Goal: Communication & Community: Answer question/provide support

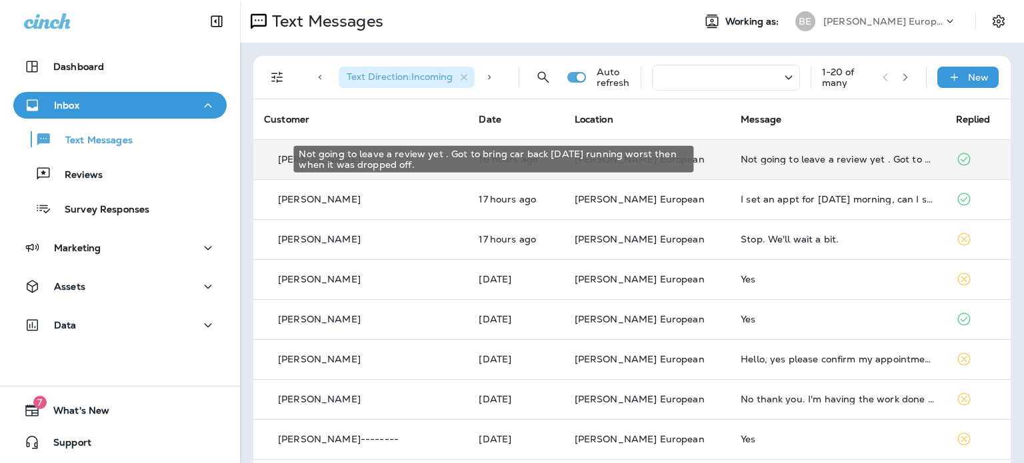
click at [785, 160] on div "Not going to leave a review yet . Got to bring car back [DATE] running worst th…" at bounding box center [837, 159] width 193 height 11
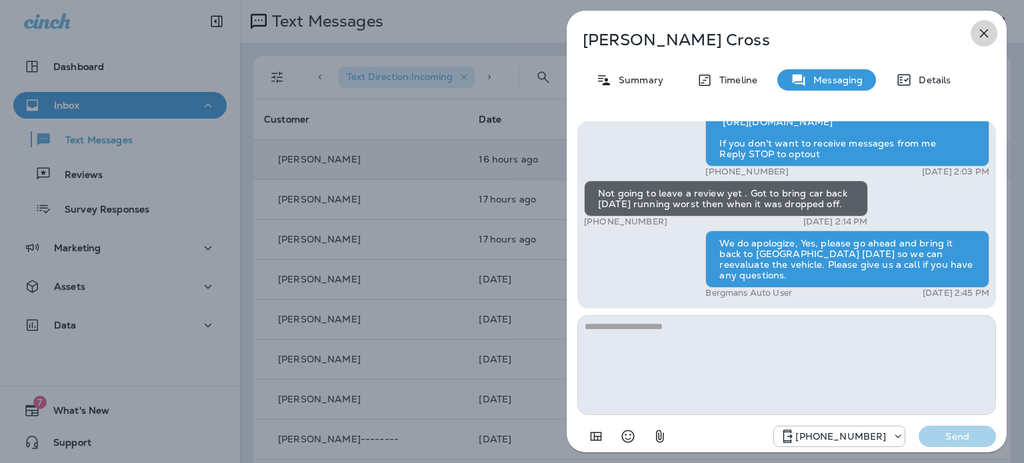
click at [987, 34] on icon "button" at bounding box center [984, 33] width 16 height 16
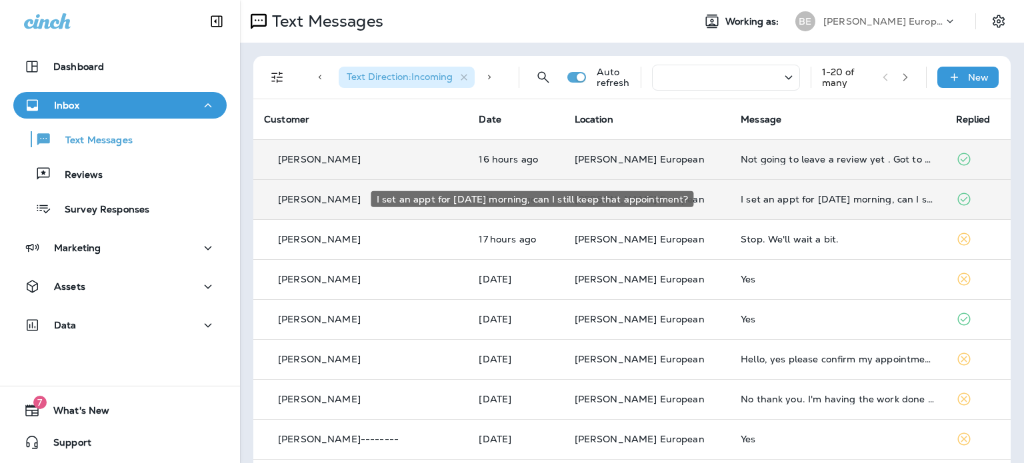
click at [745, 194] on div "I set an appt for [DATE] morning, can I still keep that appointment?" at bounding box center [837, 199] width 193 height 11
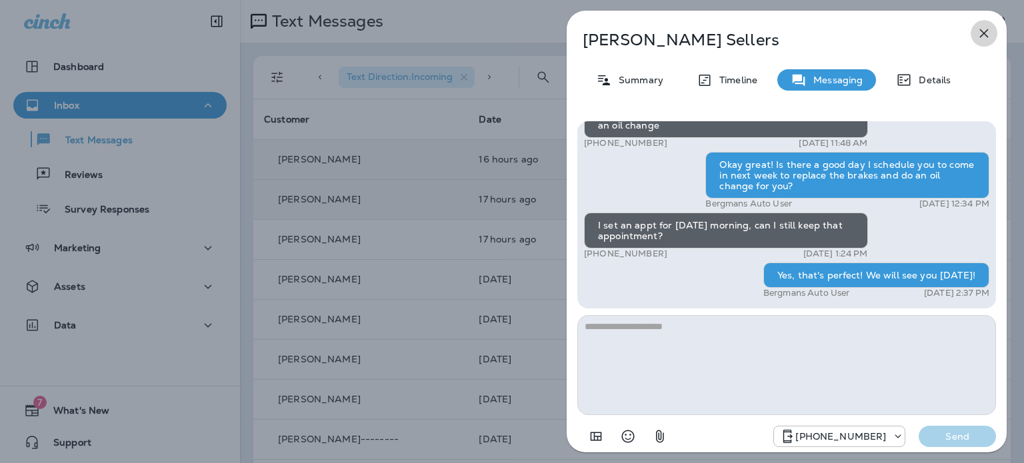
click at [981, 35] on icon "button" at bounding box center [984, 33] width 9 height 9
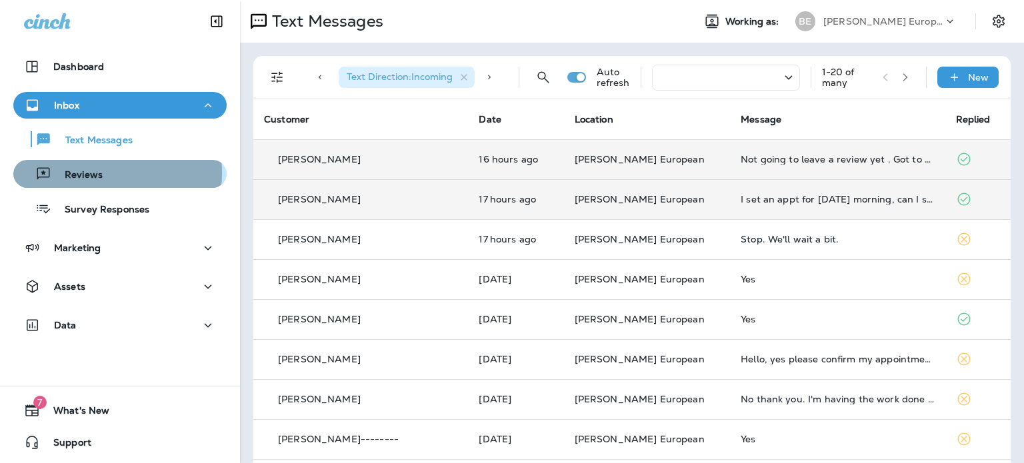
click at [93, 173] on p "Reviews" at bounding box center [76, 175] width 51 height 13
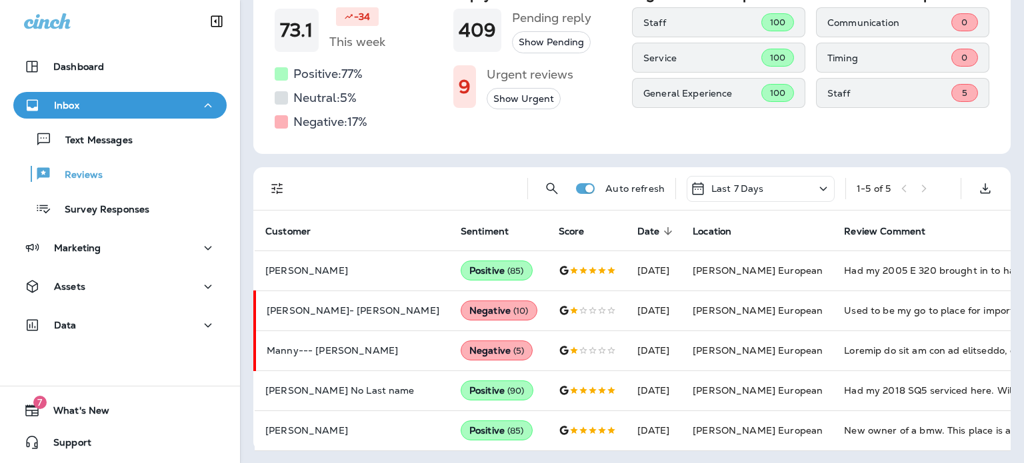
scroll to position [125, 0]
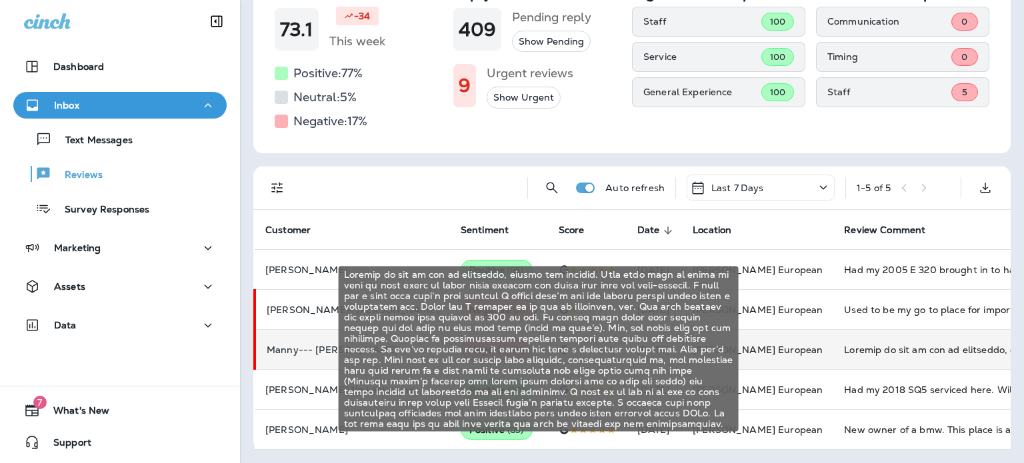
click at [844, 350] on div "Brought my car in for an alignment, rotate and balance. They then call me later…" at bounding box center [933, 349] width 179 height 13
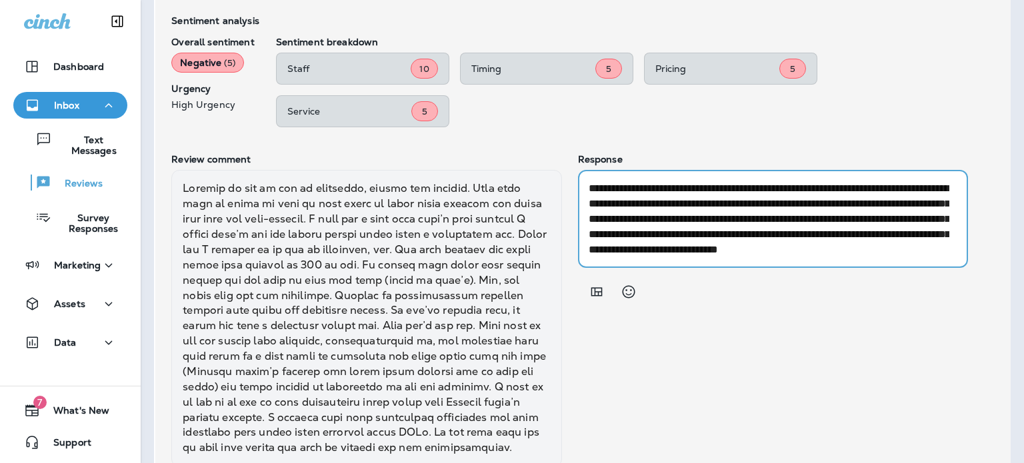
scroll to position [15, 0]
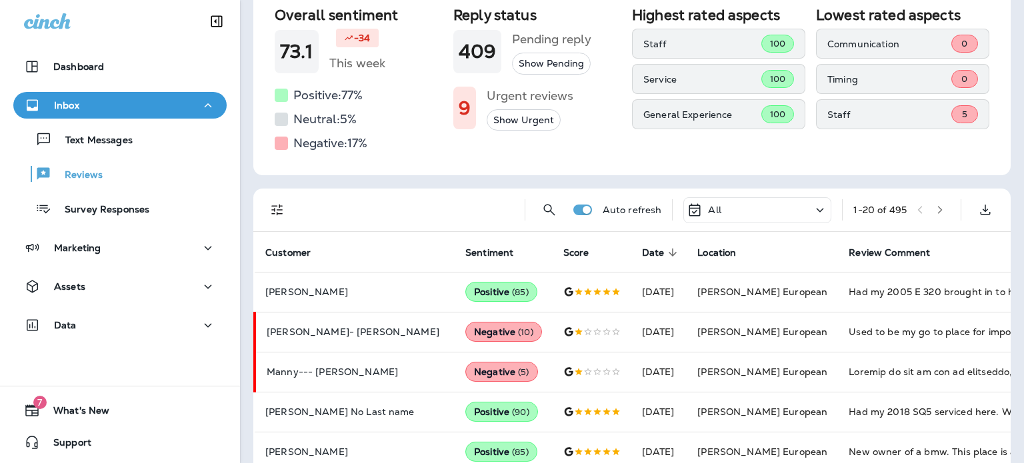
scroll to position [133, 0]
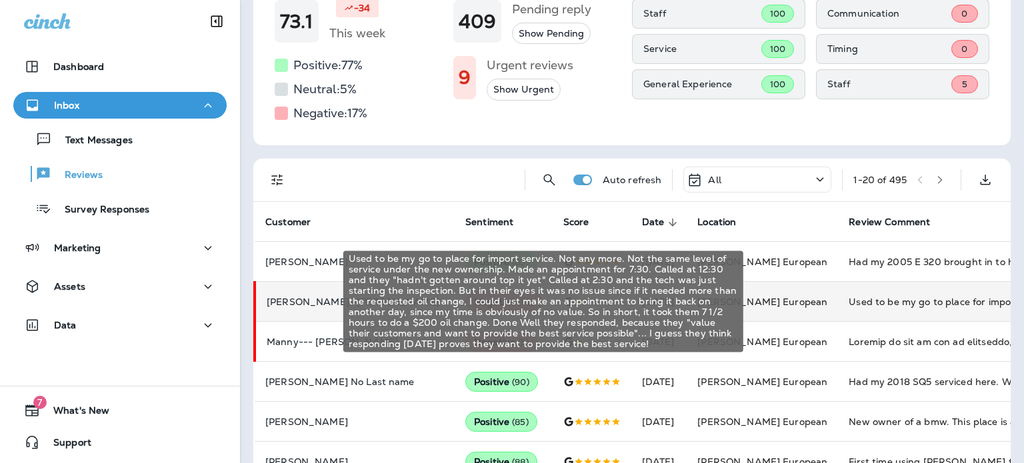
click at [869, 303] on div "Used to be my go to place for import service. Not any more. Not the same level …" at bounding box center [938, 301] width 179 height 13
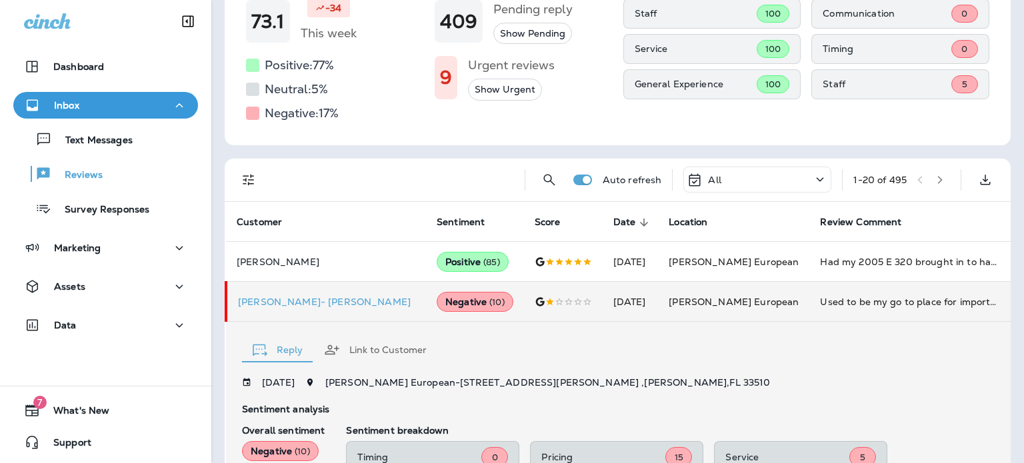
scroll to position [455, 0]
